Goal: Task Accomplishment & Management: Use online tool/utility

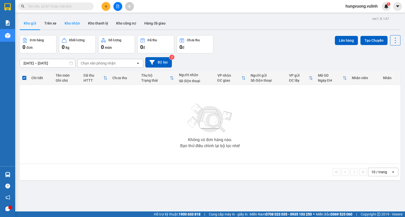
click at [73, 22] on button "Kho nhận" at bounding box center [73, 23] width 24 height 12
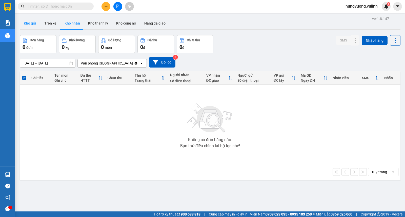
click at [27, 25] on button "Kho gửi" at bounding box center [30, 23] width 21 height 12
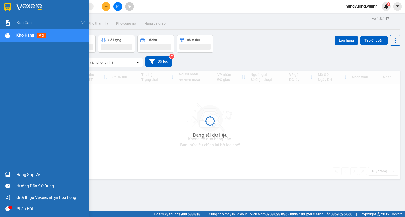
click at [9, 171] on div at bounding box center [7, 174] width 9 height 9
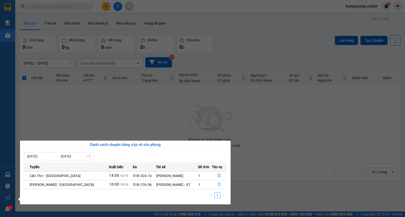
click at [219, 185] on icon "file-done" at bounding box center [219, 185] width 3 height 4
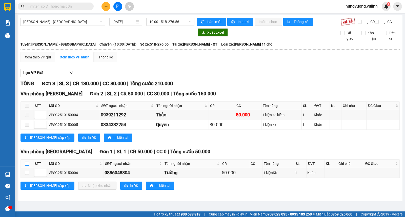
drag, startPoint x: 29, startPoint y: 166, endPoint x: 32, endPoint y: 168, distance: 3.6
click at [28, 166] on input "checkbox" at bounding box center [27, 164] width 4 height 4
checkbox input "true"
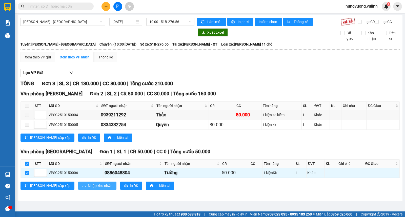
click at [88, 189] on span "Nhập kho nhận" at bounding box center [100, 186] width 25 height 6
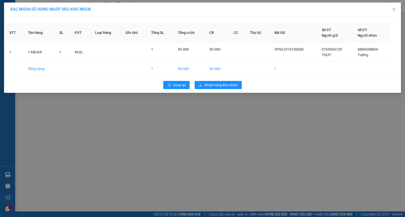
click at [210, 79] on div "Quay lại Nhập hàng kho nhận" at bounding box center [202, 85] width 395 height 13
click at [210, 82] on button "Nhập hàng kho nhận" at bounding box center [218, 85] width 47 height 8
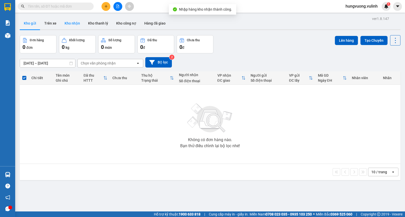
click at [68, 22] on button "Kho nhận" at bounding box center [73, 23] width 24 height 12
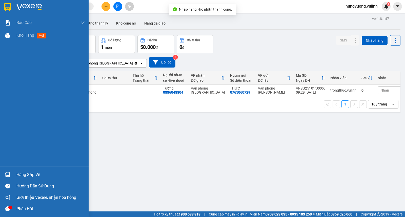
click at [11, 175] on div at bounding box center [7, 174] width 9 height 9
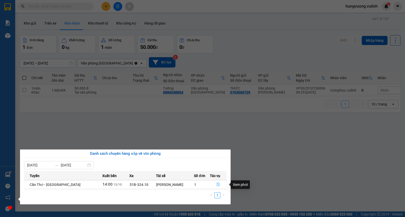
click at [215, 184] on button "button" at bounding box center [218, 185] width 16 height 8
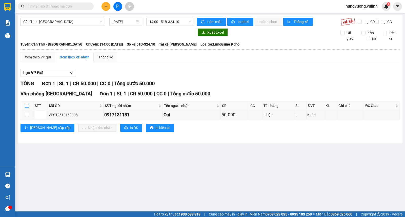
click at [25, 108] on input "checkbox" at bounding box center [27, 106] width 4 height 4
checkbox input "true"
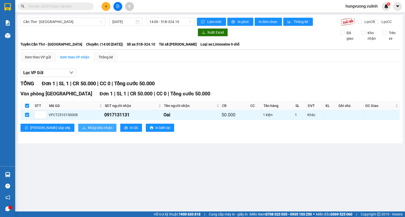
click at [78, 130] on button "Nhập kho nhận" at bounding box center [97, 128] width 38 height 8
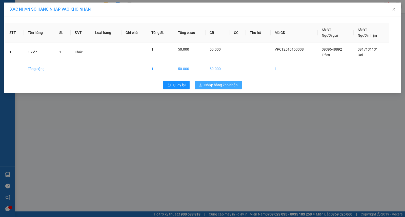
click at [215, 87] on span "Nhập hàng kho nhận" at bounding box center [220, 85] width 33 height 6
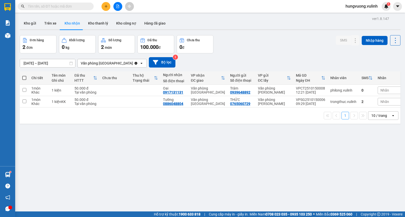
click at [13, 172] on div "Hàng sắp về" at bounding box center [7, 174] width 15 height 11
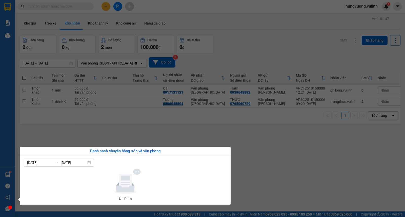
click at [161, 138] on section "Kết quả tìm kiếm ( 0 ) Bộ lọc No Data hungvuong.vulinh 1 Báo cáo BC hàng tồn (t…" at bounding box center [202, 108] width 405 height 217
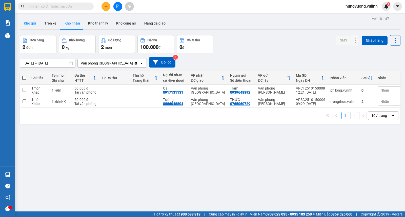
click at [31, 23] on button "Kho gửi" at bounding box center [30, 23] width 21 height 12
